Goal: Task Accomplishment & Management: Manage account settings

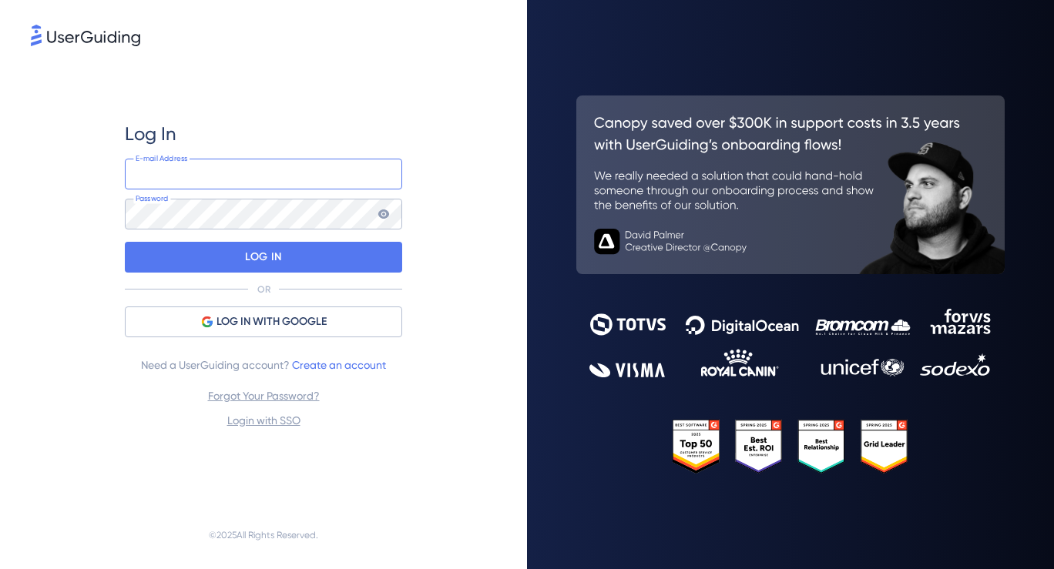
type input "support@safariportal.app"
click at [68, 240] on div "Log In support@safariportal.app E-mail Address Password LOG IN OR LOG IN WITH G…" at bounding box center [263, 275] width 465 height 452
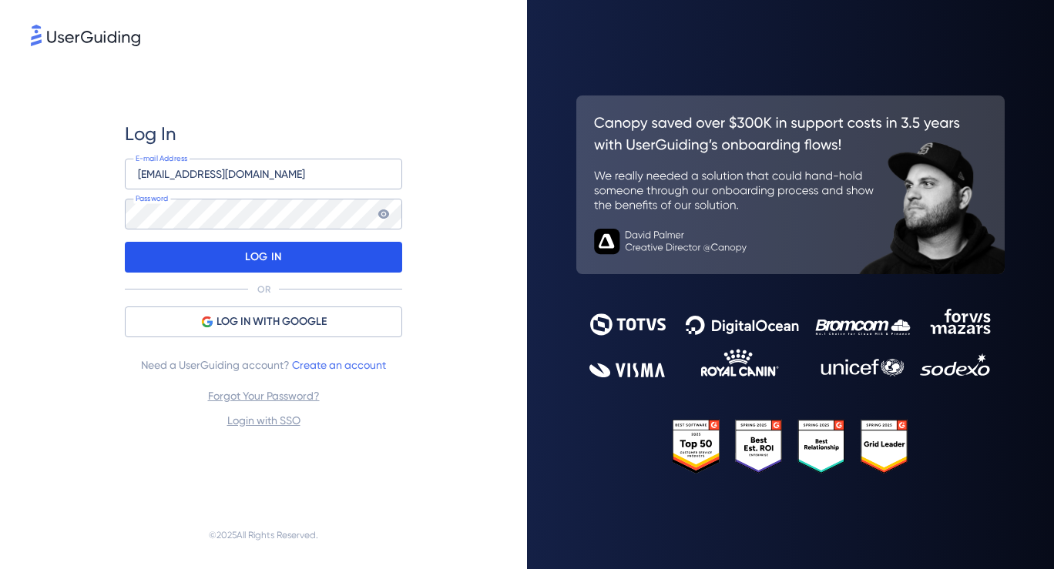
click at [226, 256] on div "LOG IN" at bounding box center [263, 257] width 277 height 31
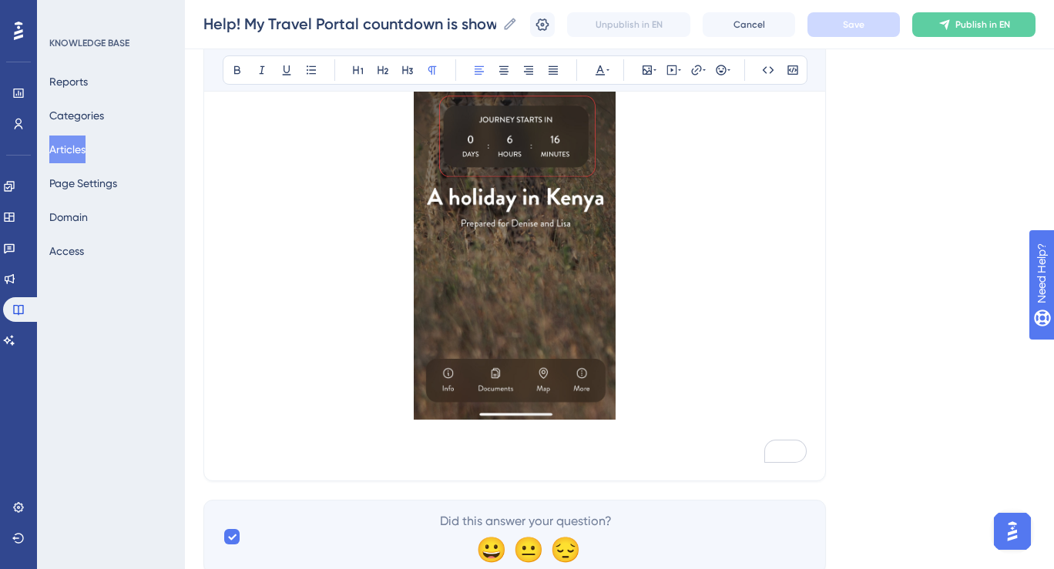
scroll to position [394, 0]
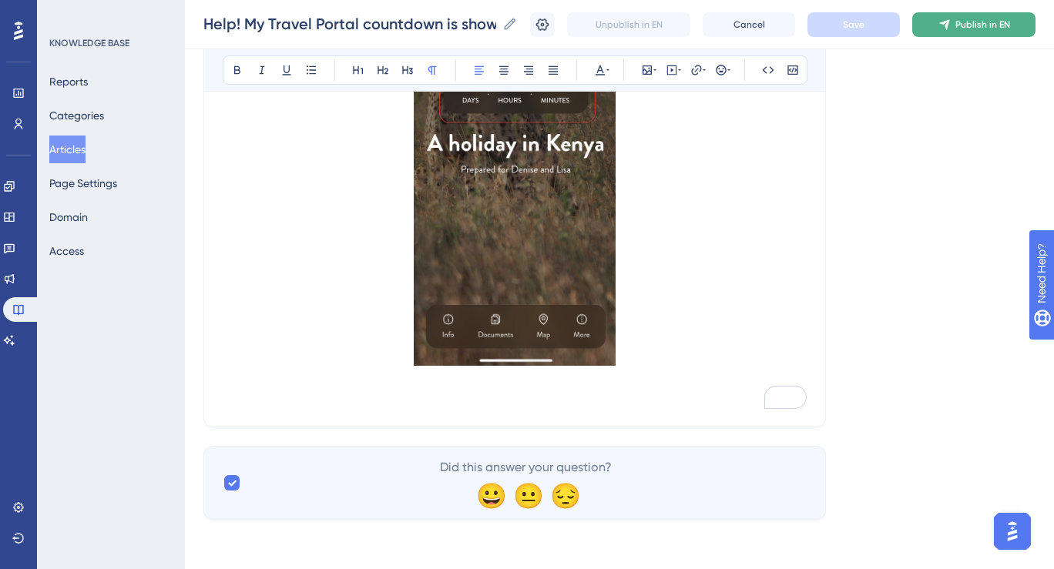
click at [981, 32] on button "Publish in EN" at bounding box center [973, 24] width 123 height 25
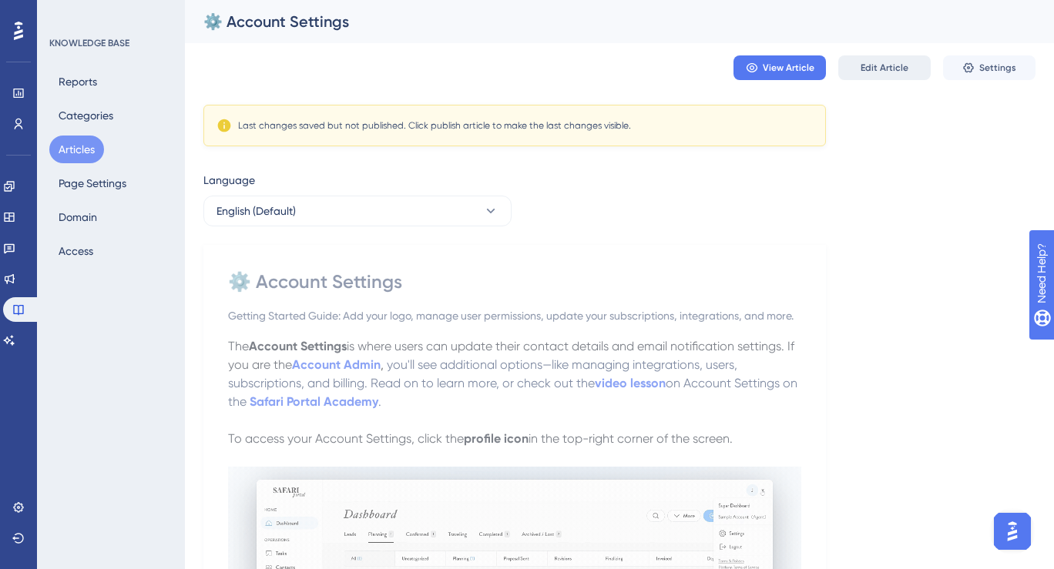
click at [883, 59] on button "Edit Article" at bounding box center [884, 67] width 92 height 25
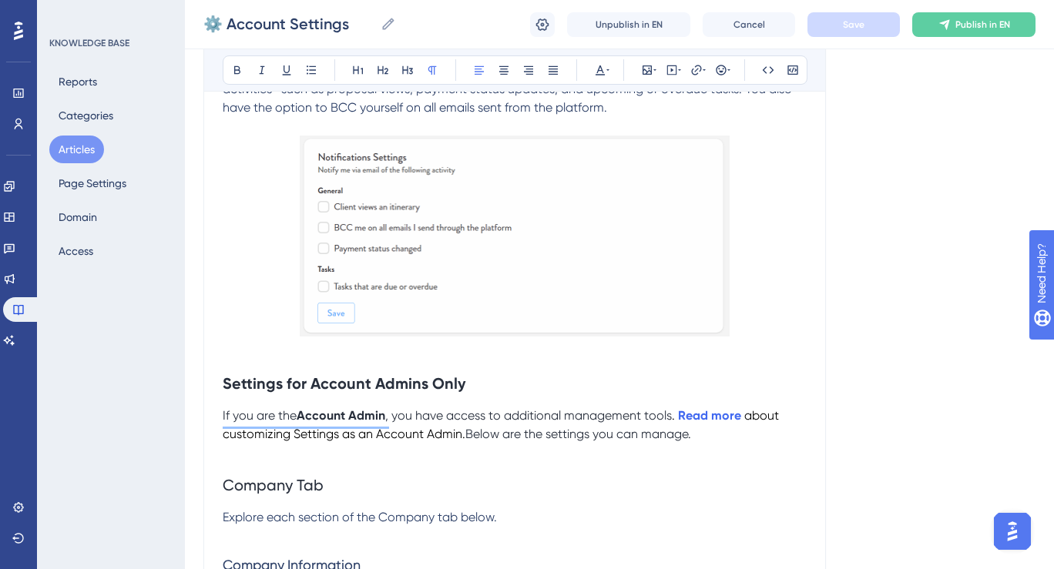
scroll to position [1674, 0]
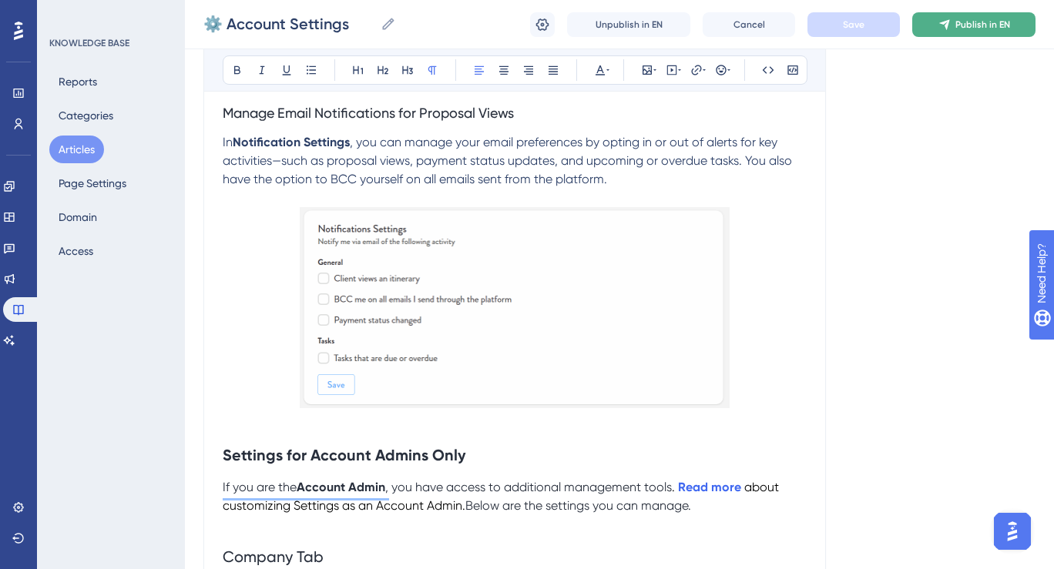
click at [965, 25] on span "Publish in EN" at bounding box center [982, 24] width 55 height 12
